Goal: Task Accomplishment & Management: Complete application form

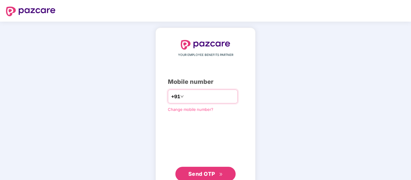
click at [220, 98] on input "number" at bounding box center [209, 97] width 49 height 10
type input "*"
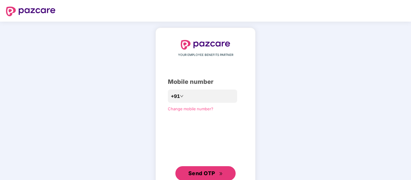
drag, startPoint x: 199, startPoint y: 173, endPoint x: 201, endPoint y: 111, distance: 62.4
click at [201, 111] on div "YOUR EMPLOYEE BENEFITS PARTNER Mobile number +91 Change mobile number? Send OTP" at bounding box center [205, 110] width 75 height 141
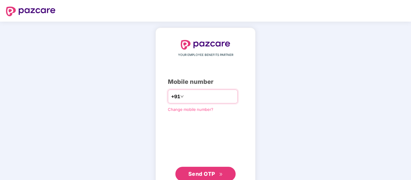
click at [176, 97] on div "+91" at bounding box center [203, 97] width 70 height 14
click at [180, 96] on icon "down" at bounding box center [181, 97] width 3 height 2
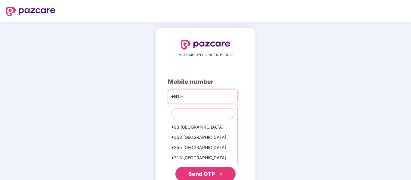
click at [185, 97] on input "number" at bounding box center [209, 97] width 49 height 10
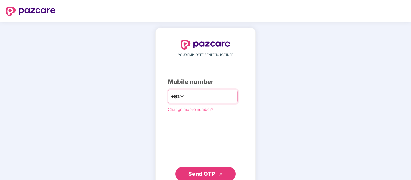
type input "**********"
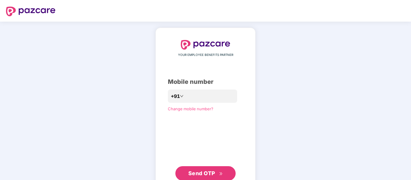
click at [204, 174] on span "Send OTP" at bounding box center [201, 173] width 27 height 6
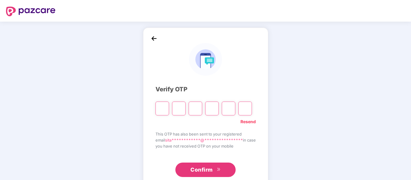
type input "*"
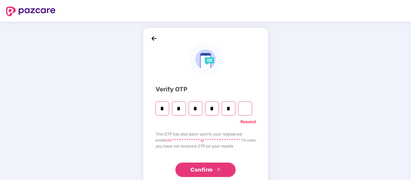
type input "*"
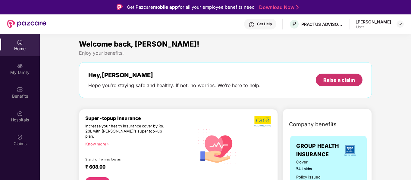
click at [335, 83] on div "Raise a claim" at bounding box center [339, 80] width 32 height 7
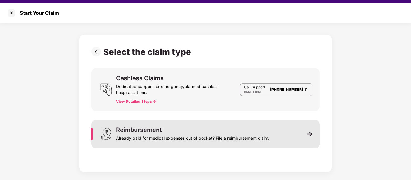
scroll to position [11, 0]
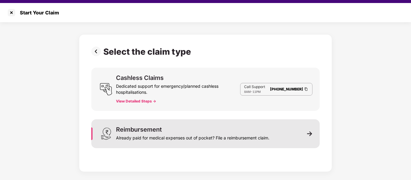
click at [311, 133] on img at bounding box center [309, 133] width 5 height 5
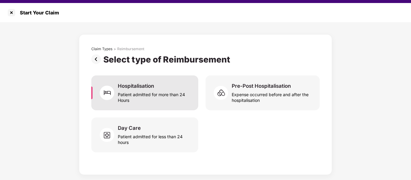
click at [145, 98] on div "Patient admitted for more than 24 Hours" at bounding box center [154, 96] width 73 height 14
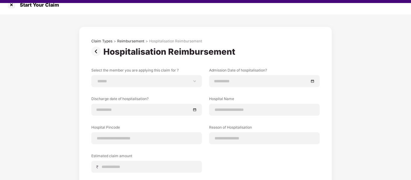
scroll to position [9, 0]
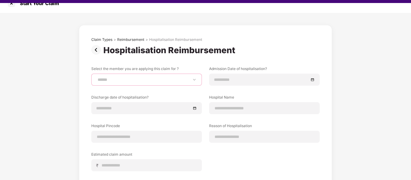
click at [110, 78] on select "**********" at bounding box center [146, 79] width 100 height 5
select select "**********"
click at [96, 77] on select "**********" at bounding box center [146, 79] width 100 height 5
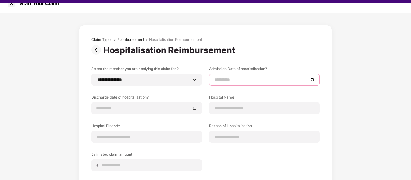
click at [242, 78] on input at bounding box center [261, 80] width 94 height 7
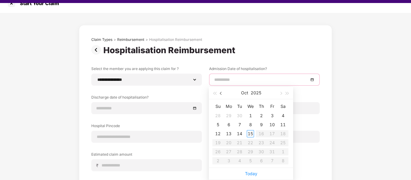
click at [219, 94] on button "button" at bounding box center [221, 93] width 7 height 12
click at [282, 95] on button "button" at bounding box center [280, 93] width 7 height 12
type input "**********"
click at [263, 132] on div "18" at bounding box center [261, 133] width 7 height 7
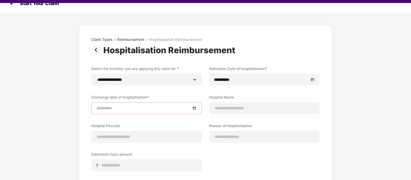
click at [119, 105] on input at bounding box center [143, 108] width 94 height 7
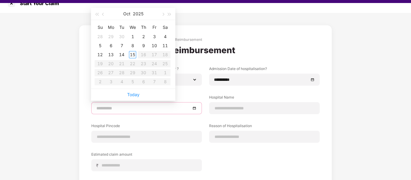
type input "**********"
click at [103, 14] on span "button" at bounding box center [103, 14] width 3 height 3
type input "**********"
click at [112, 61] on div "22" at bounding box center [110, 63] width 7 height 7
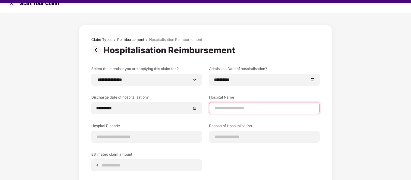
click at [243, 109] on input at bounding box center [264, 108] width 100 height 6
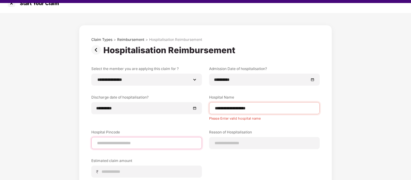
click at [148, 136] on div "Hospital Pincode" at bounding box center [146, 140] width 111 height 20
click at [289, 104] on div "**********" at bounding box center [264, 108] width 111 height 12
click at [285, 113] on div "**********" at bounding box center [264, 108] width 111 height 12
click at [278, 111] on input "**********" at bounding box center [264, 108] width 100 height 6
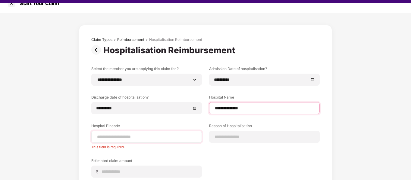
type input "**********"
click at [140, 136] on input at bounding box center [146, 137] width 100 height 6
type input "******"
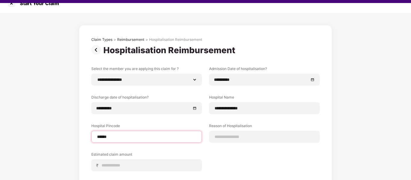
select select "******"
select select "**********"
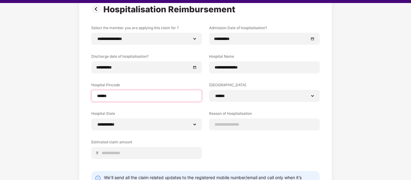
scroll to position [51, 0]
type input "******"
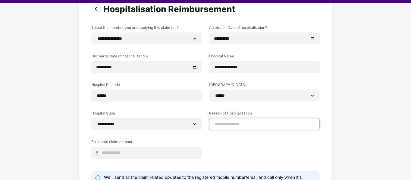
click at [243, 123] on input at bounding box center [264, 124] width 100 height 6
type input "******"
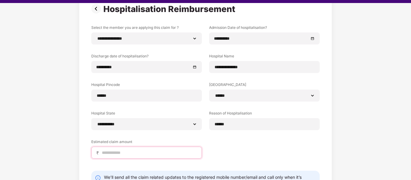
click at [123, 154] on input at bounding box center [148, 153] width 95 height 6
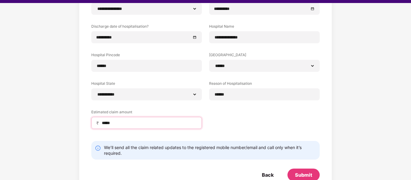
scroll to position [94, 0]
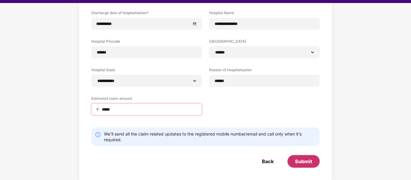
type input "*****"
click at [310, 158] on div "Submit" at bounding box center [303, 161] width 17 height 7
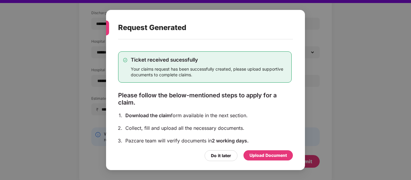
click at [270, 156] on div "Upload Document" at bounding box center [267, 155] width 37 height 7
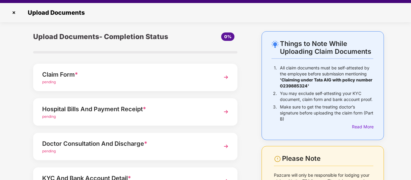
click at [224, 76] on img at bounding box center [225, 77] width 11 height 11
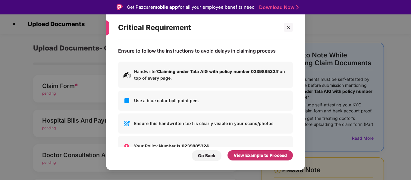
click at [248, 152] on div "View Example to Proceed" at bounding box center [259, 155] width 53 height 7
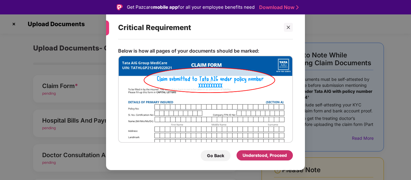
click at [248, 152] on div "Understood, Proceed" at bounding box center [264, 155] width 44 height 7
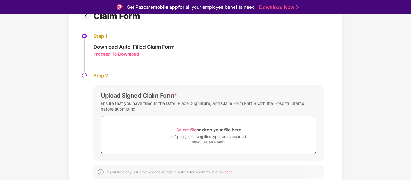
scroll to position [52, 0]
click at [185, 127] on div "Select file or drop your file here" at bounding box center [208, 130] width 65 height 8
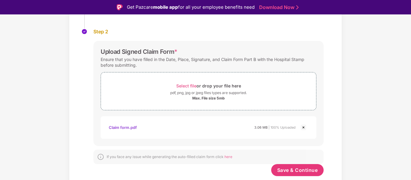
scroll to position [14, 0]
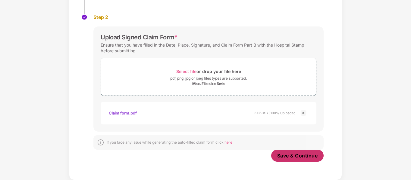
click at [286, 153] on span "Save & Continue" at bounding box center [297, 156] width 41 height 7
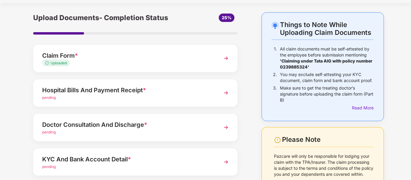
scroll to position [17, 0]
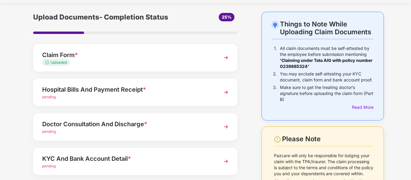
click at [146, 98] on div "pending" at bounding box center [127, 98] width 170 height 6
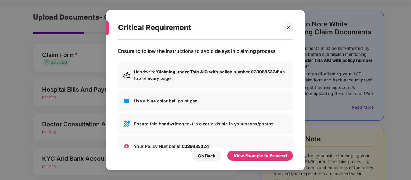
scroll to position [0, 0]
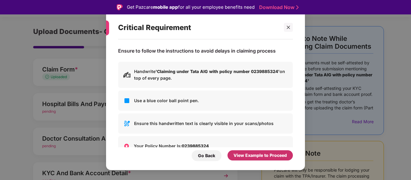
click at [267, 155] on div "View Example to Proceed" at bounding box center [259, 155] width 53 height 7
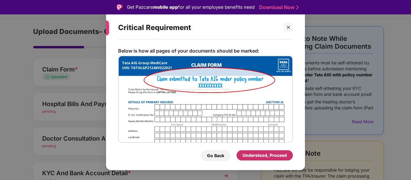
click at [267, 155] on div "Understood, Proceed" at bounding box center [264, 155] width 44 height 7
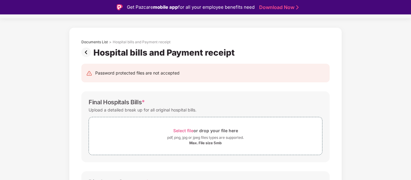
scroll to position [16, 0]
click at [180, 131] on span "Select file" at bounding box center [183, 130] width 20 height 5
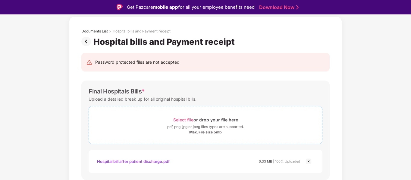
scroll to position [27, 0]
click at [188, 118] on span "Select file" at bounding box center [183, 119] width 20 height 5
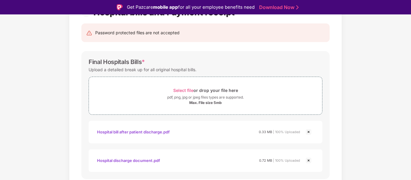
scroll to position [56, 0]
click at [131, 160] on div "Hospital discharge document.pdf" at bounding box center [128, 160] width 63 height 10
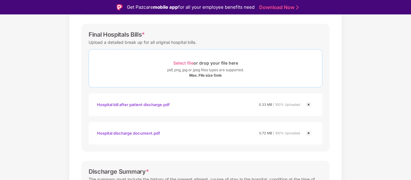
scroll to position [84, 0]
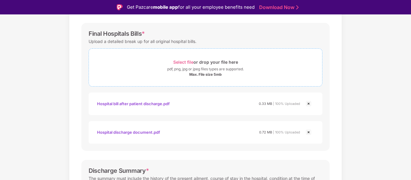
click at [188, 61] on span "Select file" at bounding box center [183, 62] width 20 height 5
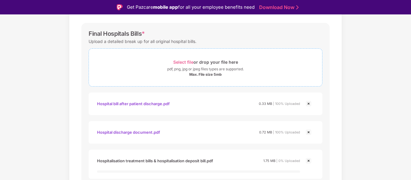
click at [124, 53] on span "Select file or drop your file here pdf, png, jpg or jpeg files types are suppor…" at bounding box center [205, 67] width 233 height 29
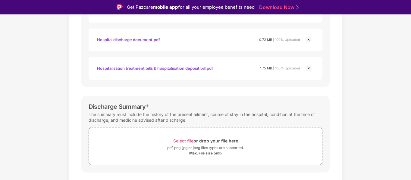
scroll to position [168, 0]
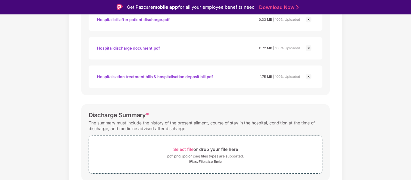
click at [308, 48] on img at bounding box center [308, 48] width 7 height 7
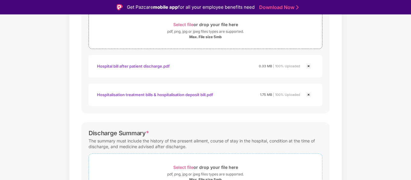
scroll to position [120, 0]
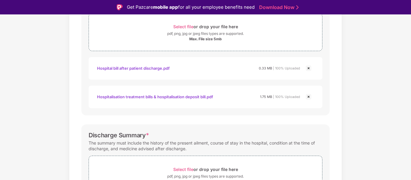
click at [307, 98] on img at bounding box center [308, 96] width 7 height 7
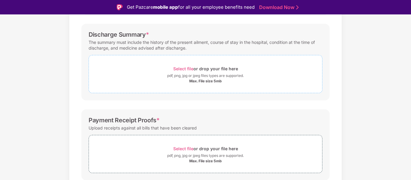
scroll to position [192, 0]
click at [180, 68] on span "Select file" at bounding box center [183, 69] width 20 height 5
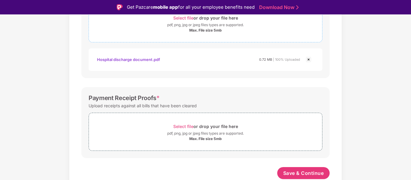
scroll to position [14, 0]
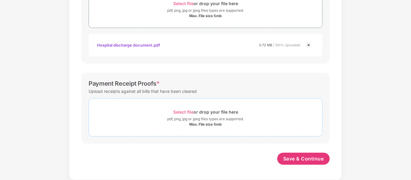
click at [186, 111] on span "Select file" at bounding box center [183, 112] width 20 height 5
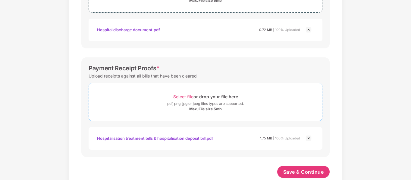
scroll to position [271, 0]
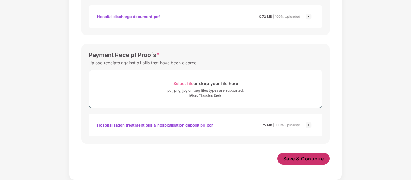
click at [309, 162] on span "Save & Continue" at bounding box center [303, 159] width 41 height 7
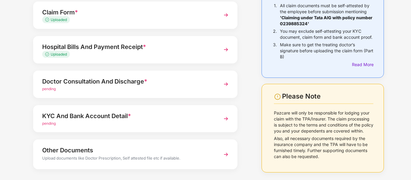
scroll to position [63, 0]
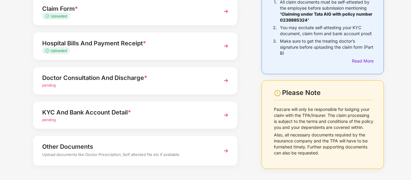
click at [131, 74] on div "Doctor Consultation And Discharge *" at bounding box center [127, 78] width 170 height 10
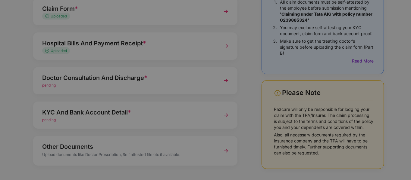
scroll to position [0, 0]
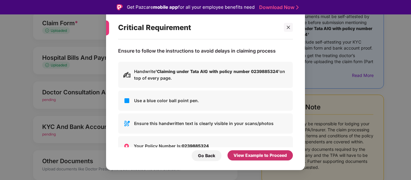
click at [268, 156] on div "View Example to Proceed" at bounding box center [259, 155] width 53 height 7
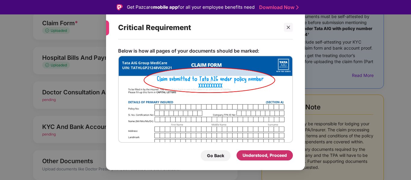
click at [268, 156] on div "Understood, Proceed" at bounding box center [264, 155] width 44 height 7
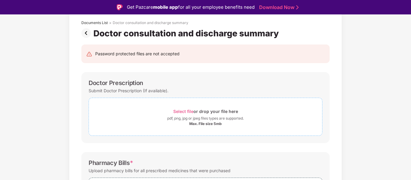
click at [188, 111] on span "Select file" at bounding box center [183, 111] width 20 height 5
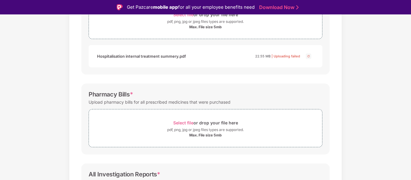
scroll to position [150, 0]
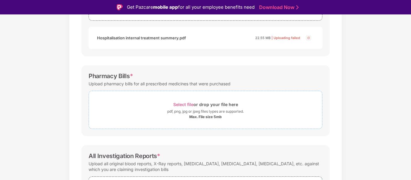
click at [184, 103] on span "Select file" at bounding box center [183, 104] width 20 height 5
click at [178, 105] on span "Select file" at bounding box center [183, 104] width 20 height 5
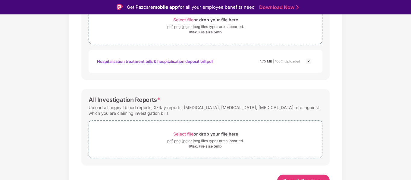
scroll to position [242, 0]
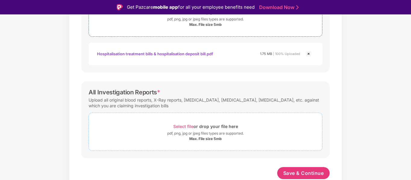
click at [182, 127] on span "Select file" at bounding box center [183, 126] width 20 height 5
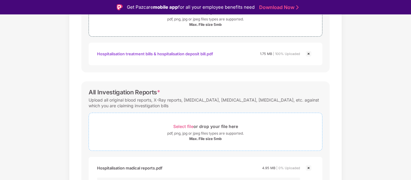
click at [123, 67] on div "Pharmacy Bills * Upload pharmacy bills for all prescribed medicines that were p…" at bounding box center [205, 23] width 248 height 100
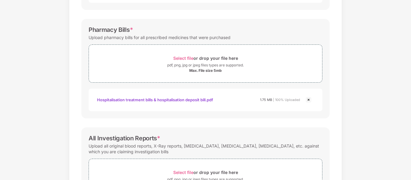
scroll to position [271, 0]
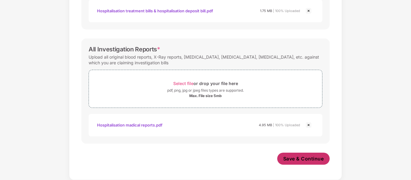
click at [302, 160] on span "Save & Continue" at bounding box center [303, 159] width 41 height 7
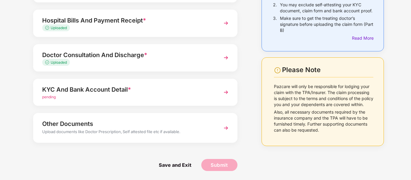
scroll to position [86, 0]
click at [50, 97] on span "pending" at bounding box center [49, 97] width 14 height 5
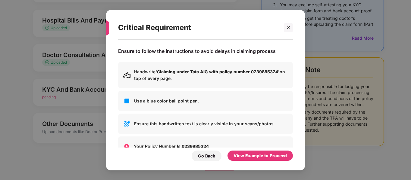
scroll to position [0, 0]
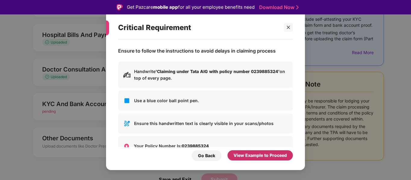
click at [256, 155] on div "View Example to Proceed" at bounding box center [259, 155] width 53 height 7
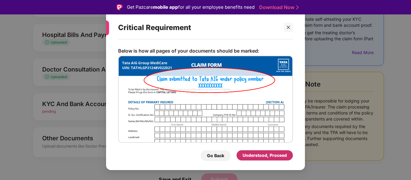
click at [256, 155] on div "Understood, Proceed" at bounding box center [264, 155] width 44 height 7
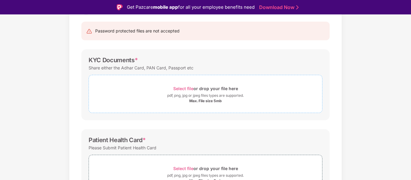
click at [180, 86] on span "Select file" at bounding box center [183, 88] width 20 height 5
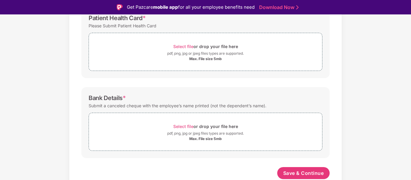
scroll to position [14, 0]
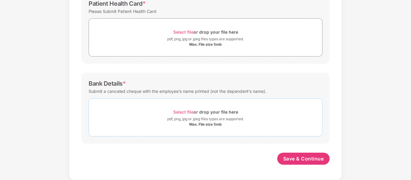
click at [180, 109] on div "Select file or drop your file here" at bounding box center [205, 112] width 65 height 8
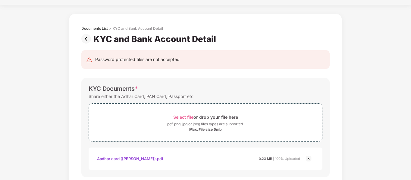
scroll to position [16, 0]
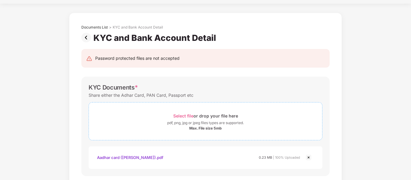
click at [184, 116] on span "Select file" at bounding box center [183, 116] width 20 height 5
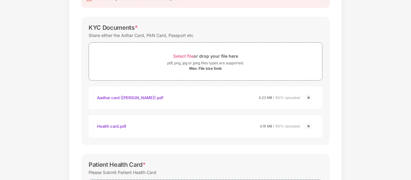
scroll to position [76, 0]
click at [308, 128] on img at bounding box center [308, 126] width 7 height 7
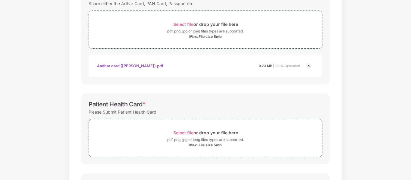
scroll to position [108, 0]
click at [184, 132] on span "Select file" at bounding box center [183, 132] width 20 height 5
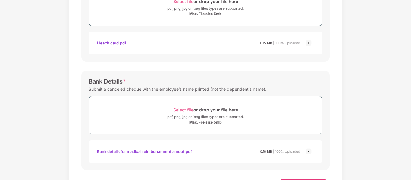
scroll to position [266, 0]
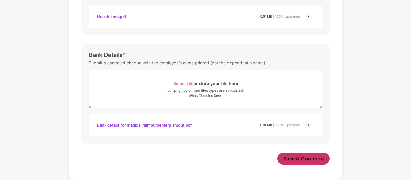
click at [303, 160] on span "Save & Continue" at bounding box center [303, 159] width 41 height 7
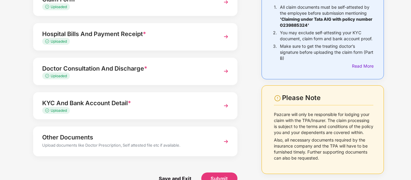
scroll to position [71, 0]
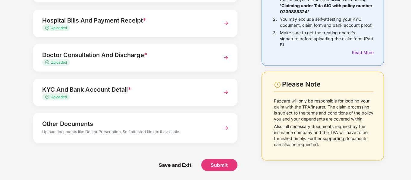
click at [224, 129] on img at bounding box center [225, 128] width 11 height 11
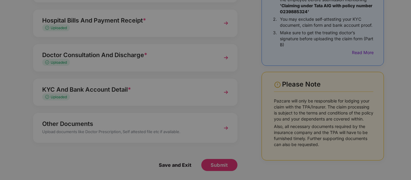
scroll to position [0, 0]
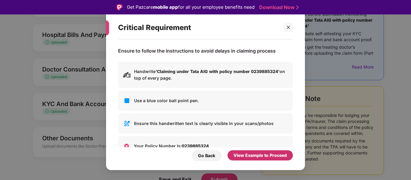
click at [260, 156] on div "View Example to Proceed" at bounding box center [259, 155] width 53 height 7
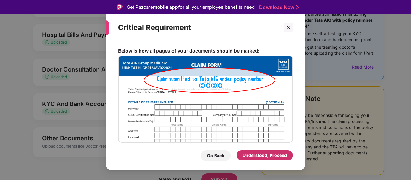
click at [260, 156] on div "Understood, Proceed" at bounding box center [264, 155] width 44 height 7
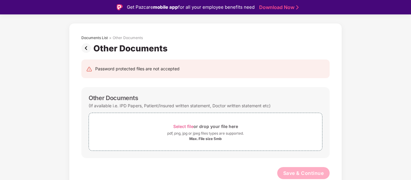
scroll to position [20, 0]
click at [182, 127] on span "Select file" at bounding box center [183, 126] width 20 height 5
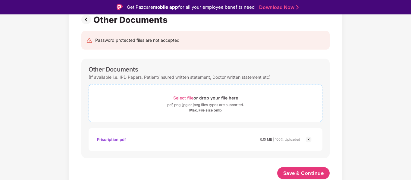
scroll to position [48, 0]
click at [292, 172] on span "Save & Continue" at bounding box center [303, 173] width 41 height 7
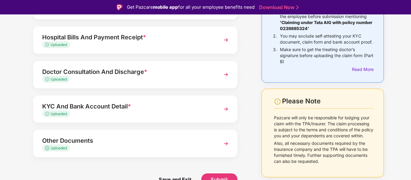
scroll to position [14, 0]
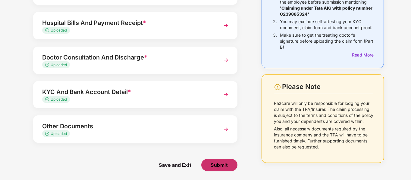
click at [217, 168] on span "Submit" at bounding box center [219, 165] width 17 height 7
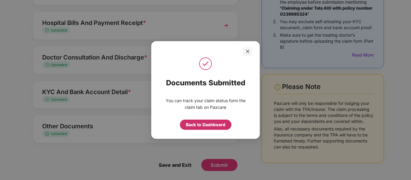
click at [212, 125] on div "Back to Dashboard" at bounding box center [205, 125] width 39 height 7
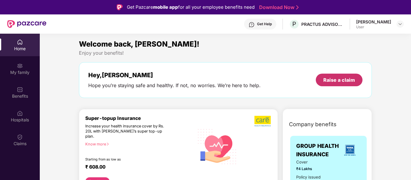
click at [343, 83] on div "Raise a claim" at bounding box center [339, 80] width 32 height 7
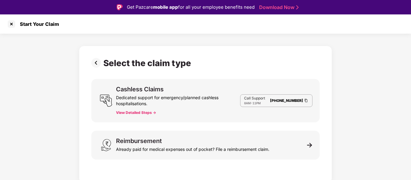
scroll to position [14, 0]
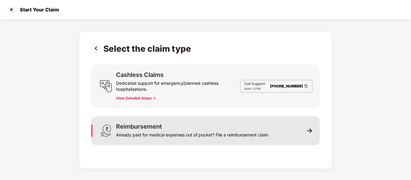
click at [156, 132] on div "Already paid for medical expenses out of pocket? File a reimbursement claim." at bounding box center [192, 134] width 153 height 8
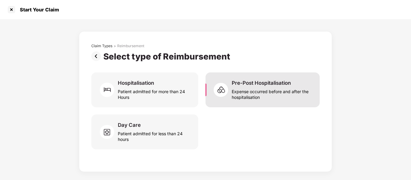
click at [250, 90] on div "Expense occurred before and after the hospitalisation" at bounding box center [272, 93] width 81 height 14
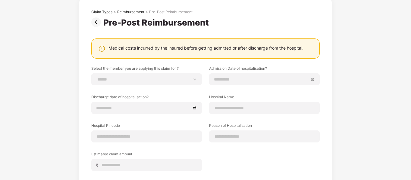
scroll to position [34, 0]
click at [190, 79] on select "**********" at bounding box center [146, 79] width 100 height 5
select select "**********"
click at [96, 77] on select "**********" at bounding box center [146, 79] width 100 height 5
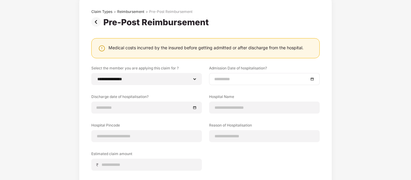
click at [245, 81] on input at bounding box center [261, 79] width 94 height 7
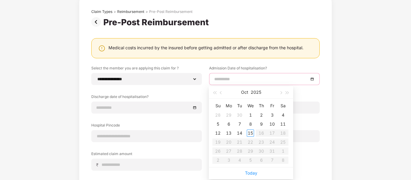
type input "**********"
click at [219, 92] on button "button" at bounding box center [221, 92] width 7 height 12
type input "**********"
click at [260, 131] on div "18" at bounding box center [261, 133] width 7 height 7
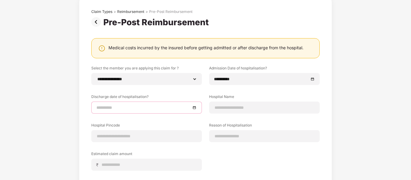
click at [131, 111] on input at bounding box center [143, 108] width 94 height 7
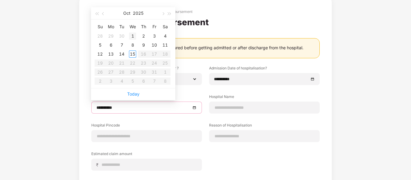
type input "**********"
click at [104, 12] on span "button" at bounding box center [103, 13] width 3 height 3
type input "**********"
click at [110, 59] on td "22" at bounding box center [110, 63] width 11 height 9
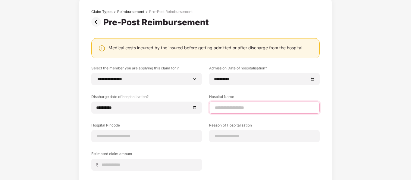
click at [227, 111] on input at bounding box center [264, 108] width 100 height 6
type input "**********"
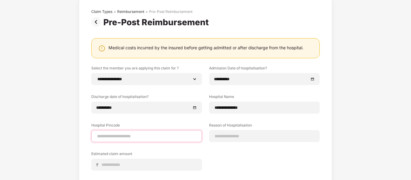
click at [145, 137] on input at bounding box center [146, 136] width 100 height 6
type input "******"
select select "******"
select select "**********"
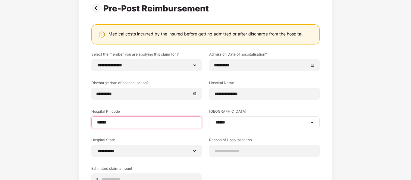
scroll to position [49, 0]
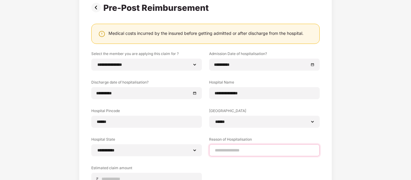
click at [226, 150] on input at bounding box center [264, 151] width 100 height 6
type input "******"
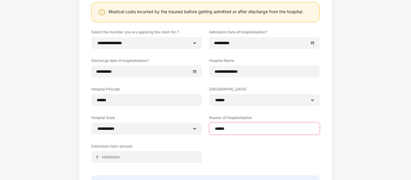
scroll to position [71, 0]
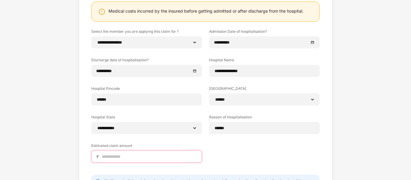
click at [114, 157] on input at bounding box center [148, 157] width 95 height 6
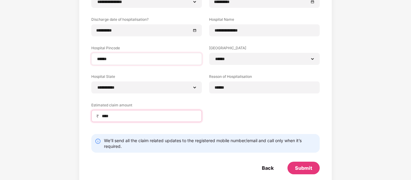
scroll to position [121, 0]
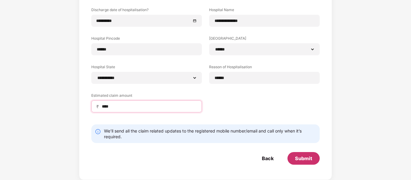
type input "****"
click at [302, 161] on div "Submit" at bounding box center [303, 158] width 17 height 7
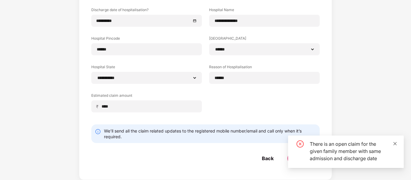
click at [395, 145] on icon "close" at bounding box center [395, 144] width 4 height 4
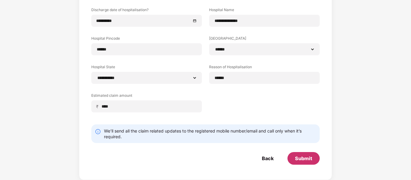
click at [308, 154] on div "Submit" at bounding box center [303, 158] width 32 height 13
click at [300, 163] on div "Submit" at bounding box center [303, 158] width 32 height 13
click at [294, 160] on div "Submit" at bounding box center [303, 158] width 32 height 13
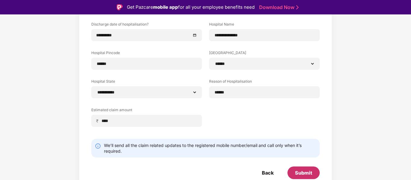
click at [295, 174] on div "Submit" at bounding box center [303, 173] width 17 height 7
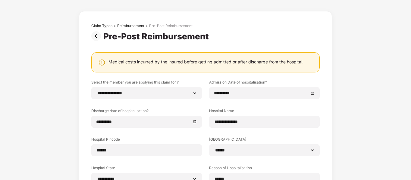
scroll to position [0, 0]
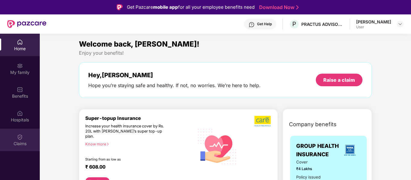
click at [18, 134] on div at bounding box center [20, 137] width 6 height 6
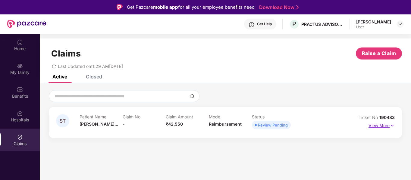
click at [383, 124] on p "View More" at bounding box center [381, 125] width 26 height 8
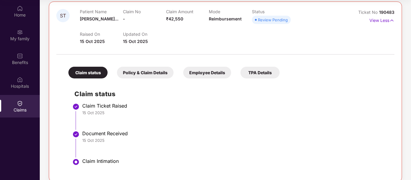
scroll to position [71, 0]
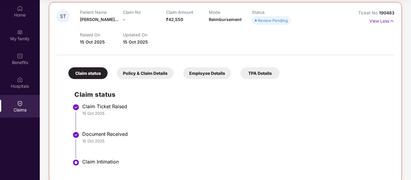
click at [149, 74] on div "Policy & Claim Details" at bounding box center [145, 73] width 57 height 12
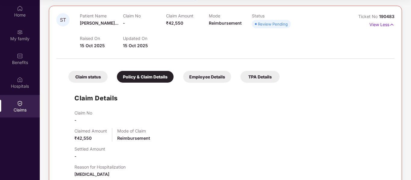
scroll to position [67, 0]
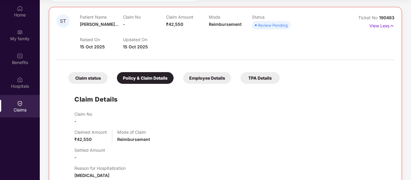
click at [205, 75] on div "Employee Details" at bounding box center [207, 78] width 48 height 12
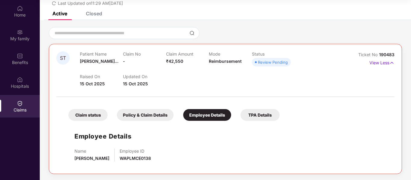
click at [259, 111] on div "TPA Details" at bounding box center [259, 115] width 39 height 12
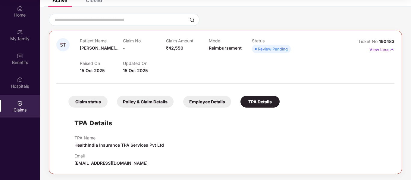
click at [219, 98] on div "Employee Details" at bounding box center [207, 102] width 48 height 12
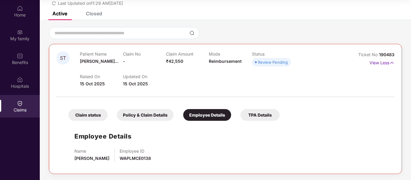
scroll to position [30, 0]
click at [155, 111] on div "Policy & Claim Details" at bounding box center [145, 115] width 57 height 12
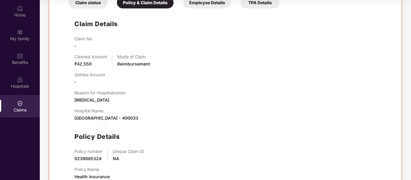
scroll to position [161, 0]
